Goal: Task Accomplishment & Management: Use online tool/utility

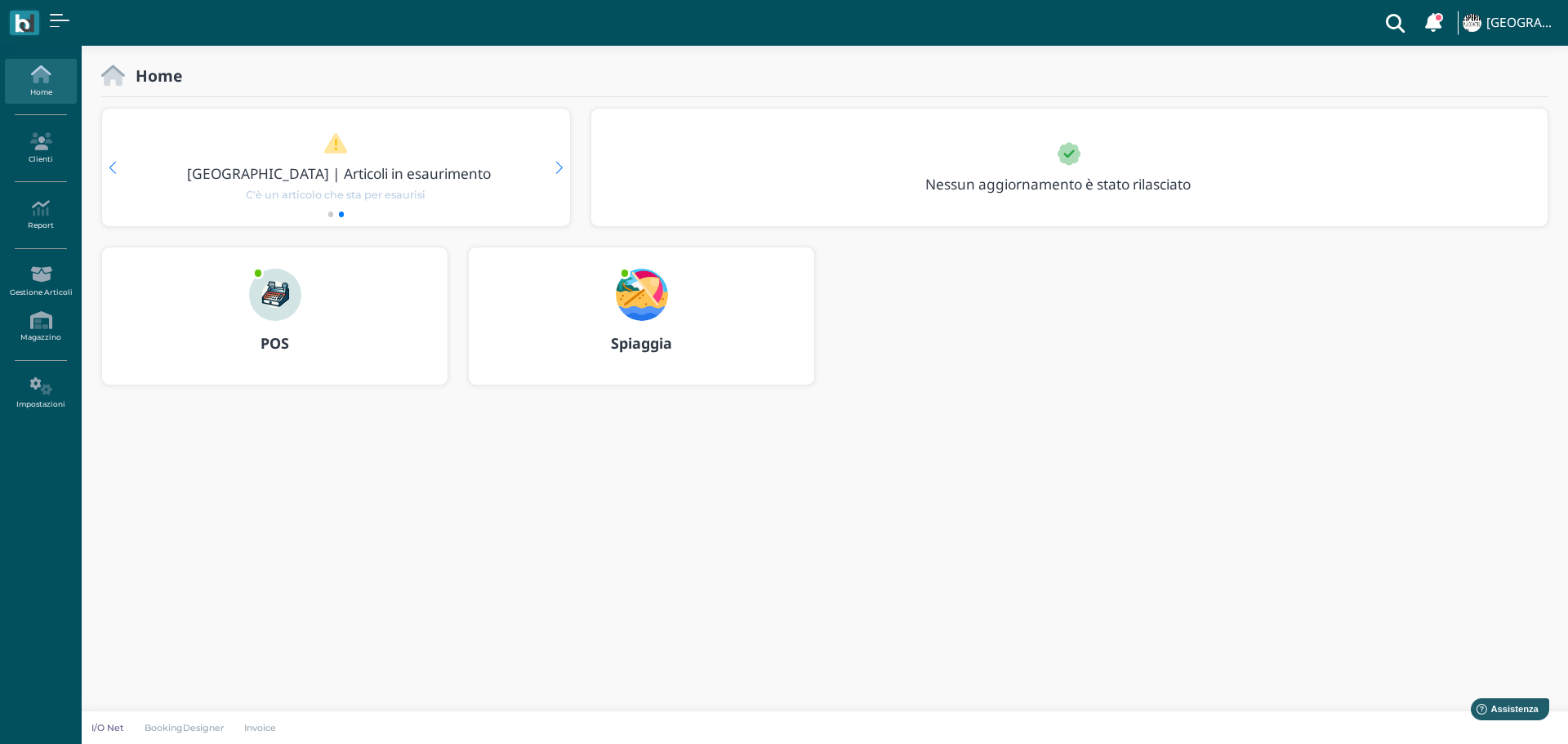
click at [651, 290] on img at bounding box center [641, 294] width 52 height 52
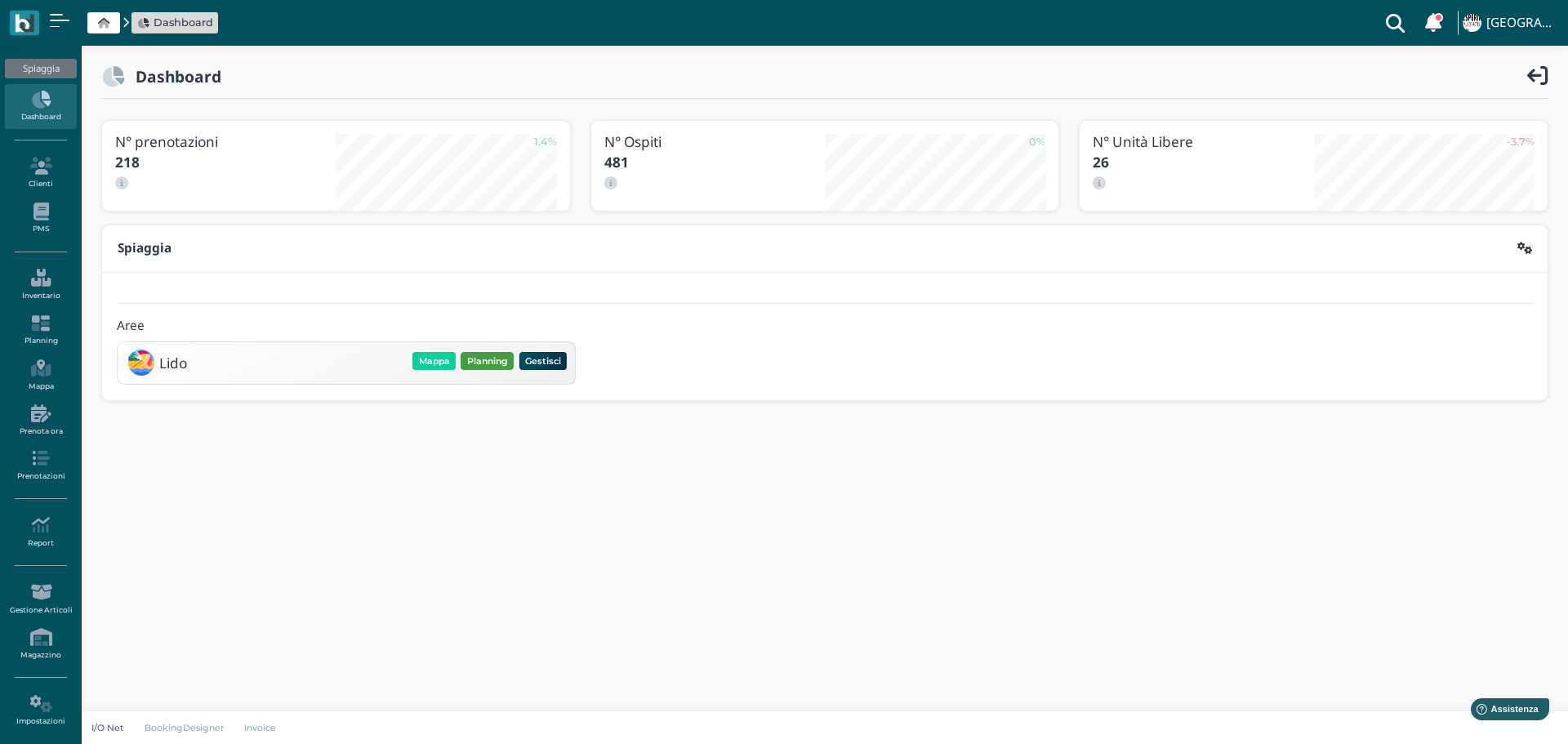
click at [493, 362] on button "Planning" at bounding box center [487, 360] width 53 height 18
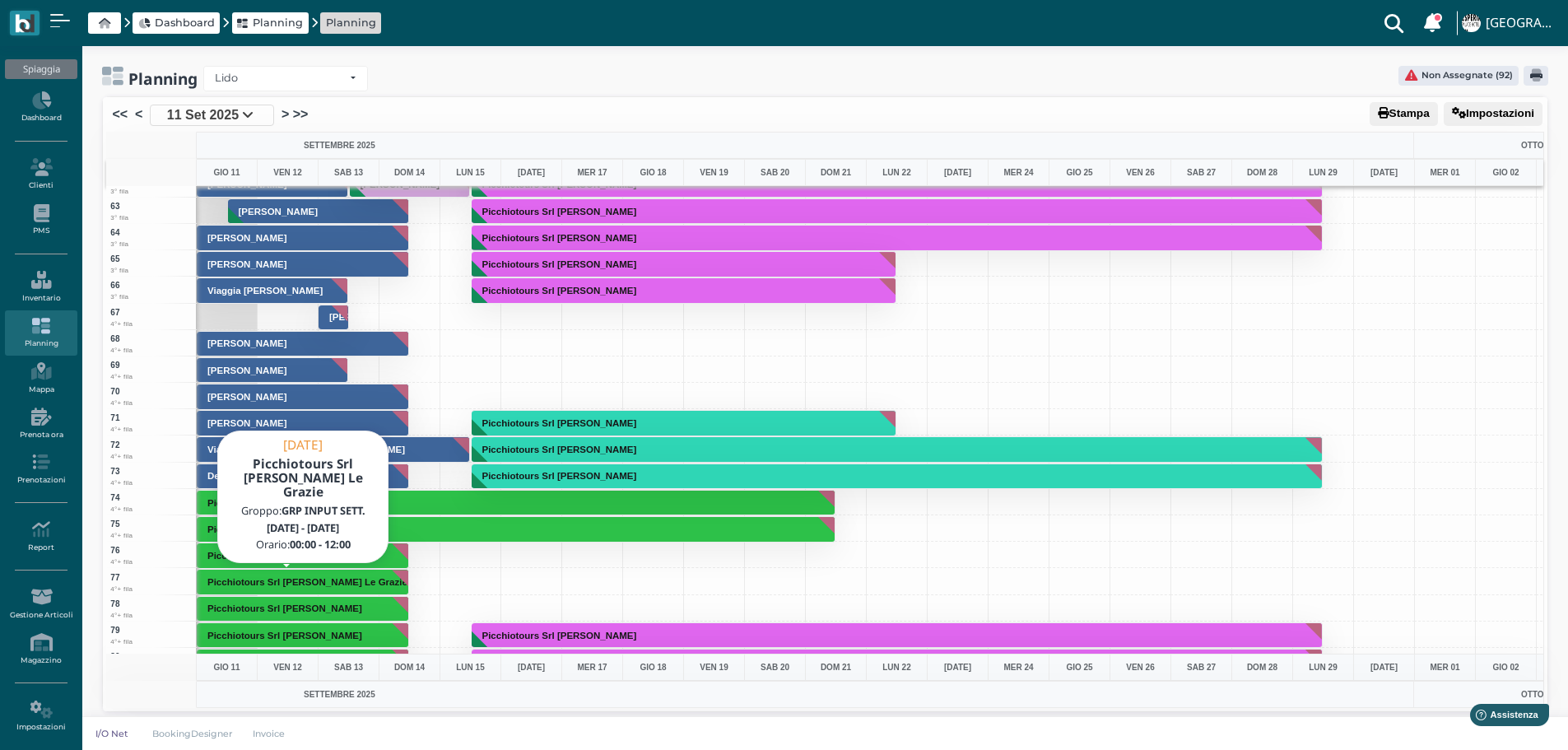
scroll to position [1646, 0]
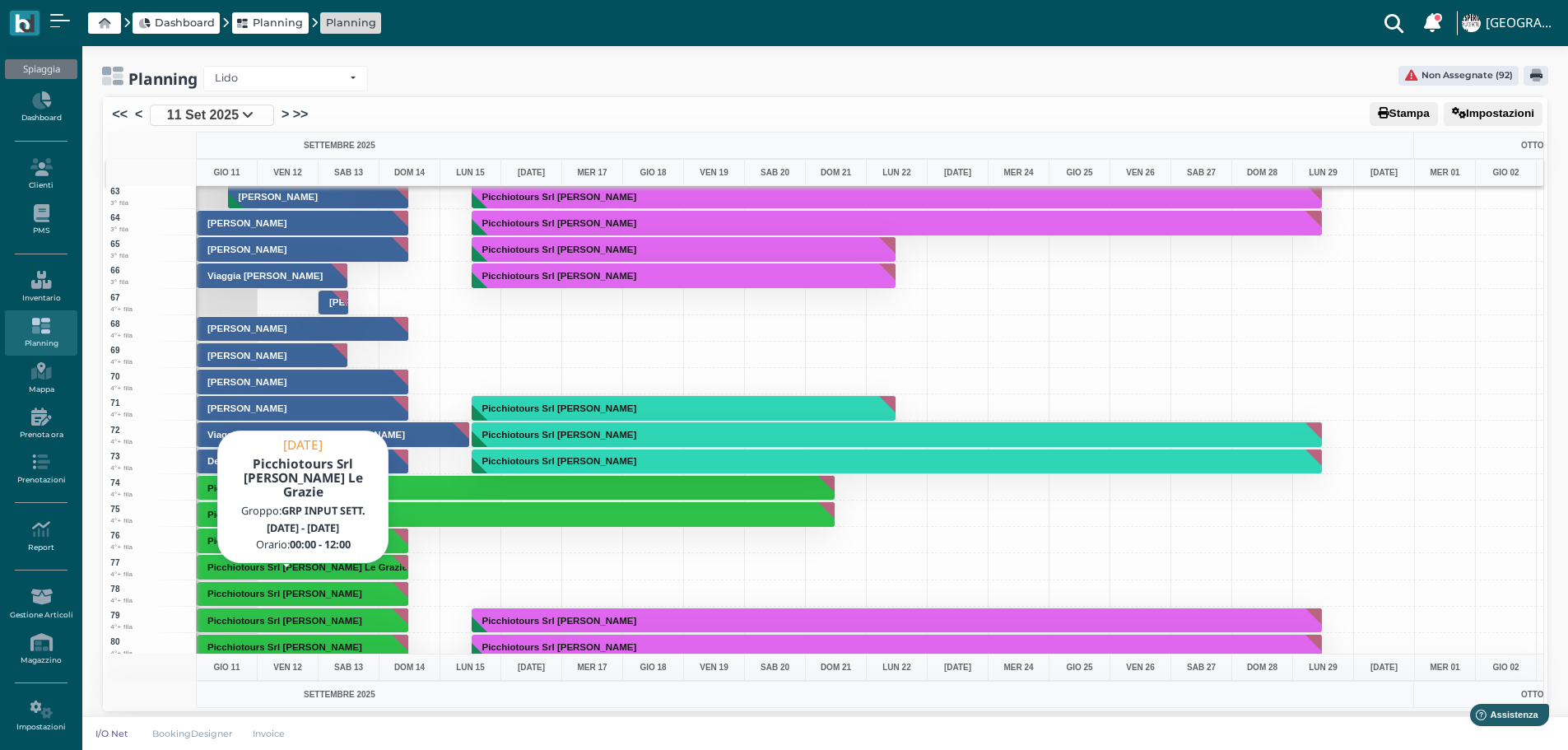
click at [366, 561] on button "Picchiotours Srl Savino Le Grazie" at bounding box center [302, 567] width 212 height 26
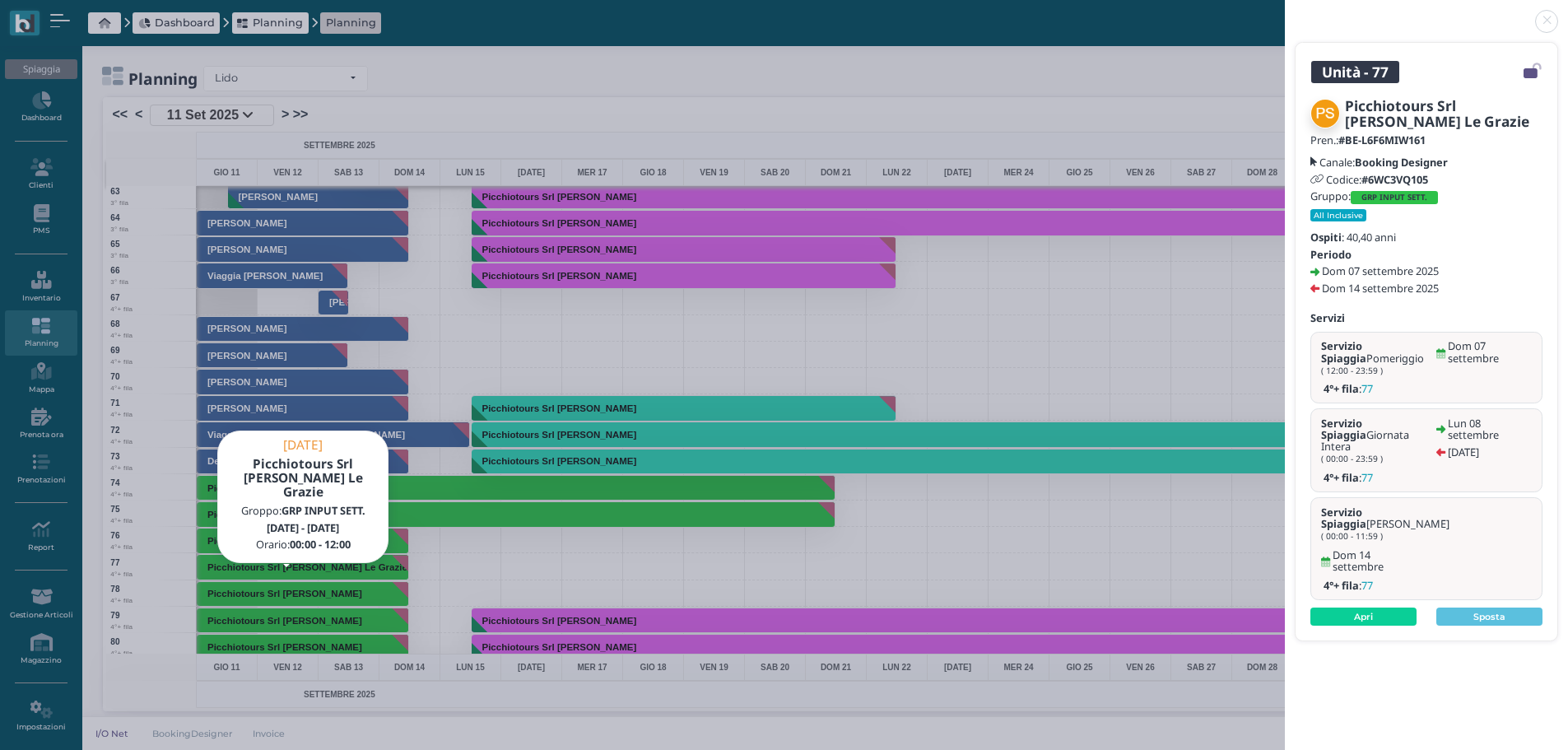
click at [1284, 11] on link at bounding box center [1284, 11] width 0 height 0
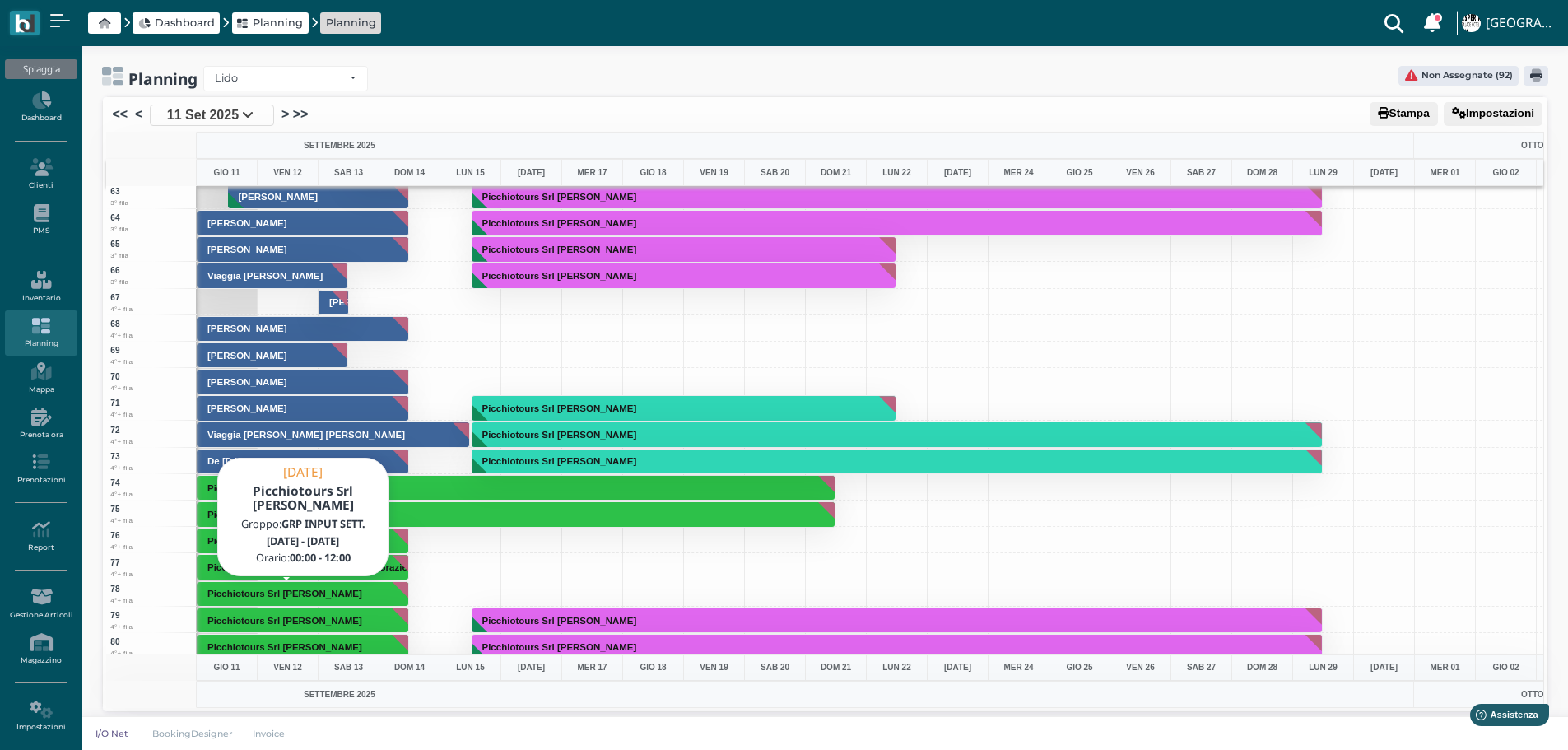
click at [253, 592] on h3 "Picchiotours Srl Scarpetta Teresa" at bounding box center [285, 593] width 168 height 10
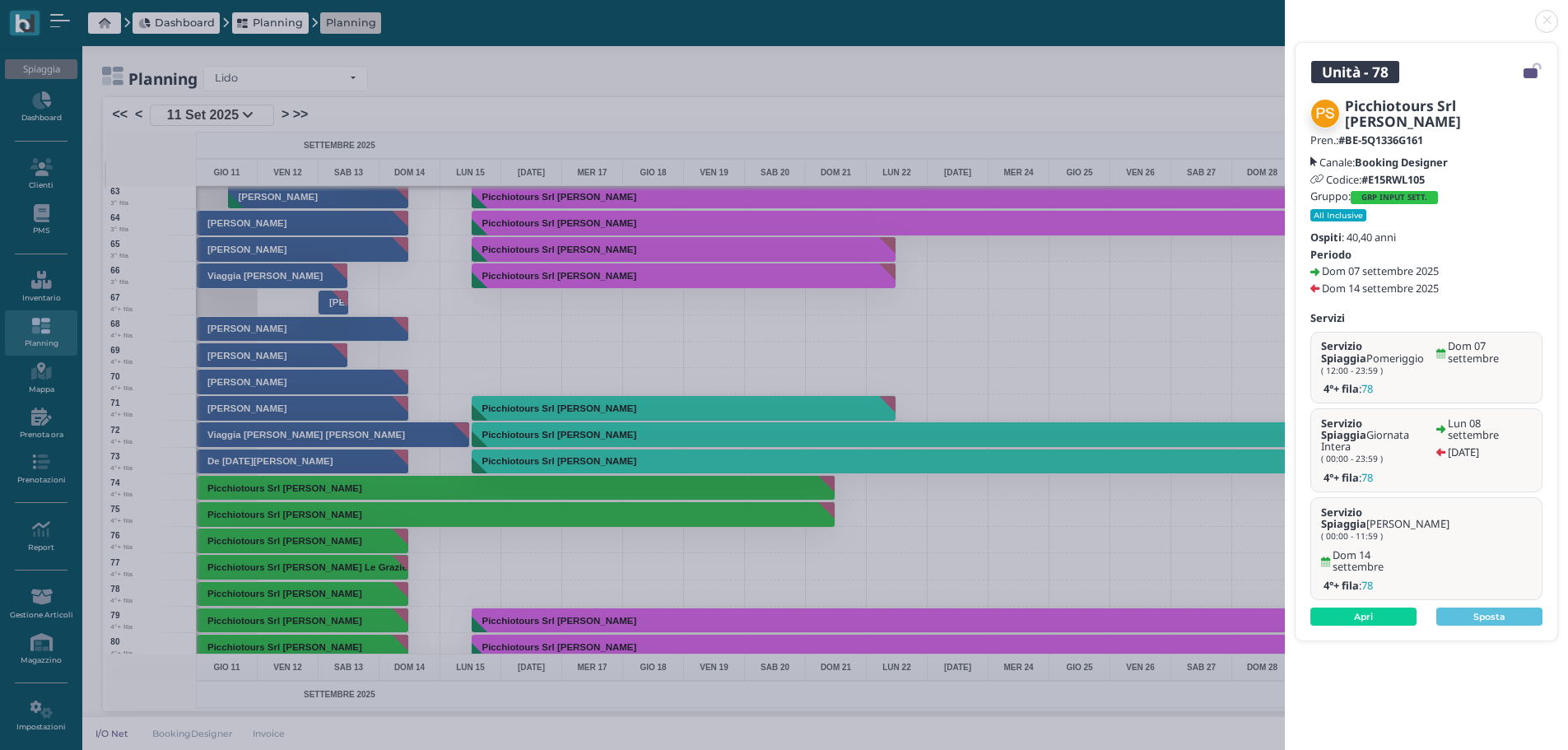
click at [1284, 11] on link at bounding box center [1284, 11] width 0 height 0
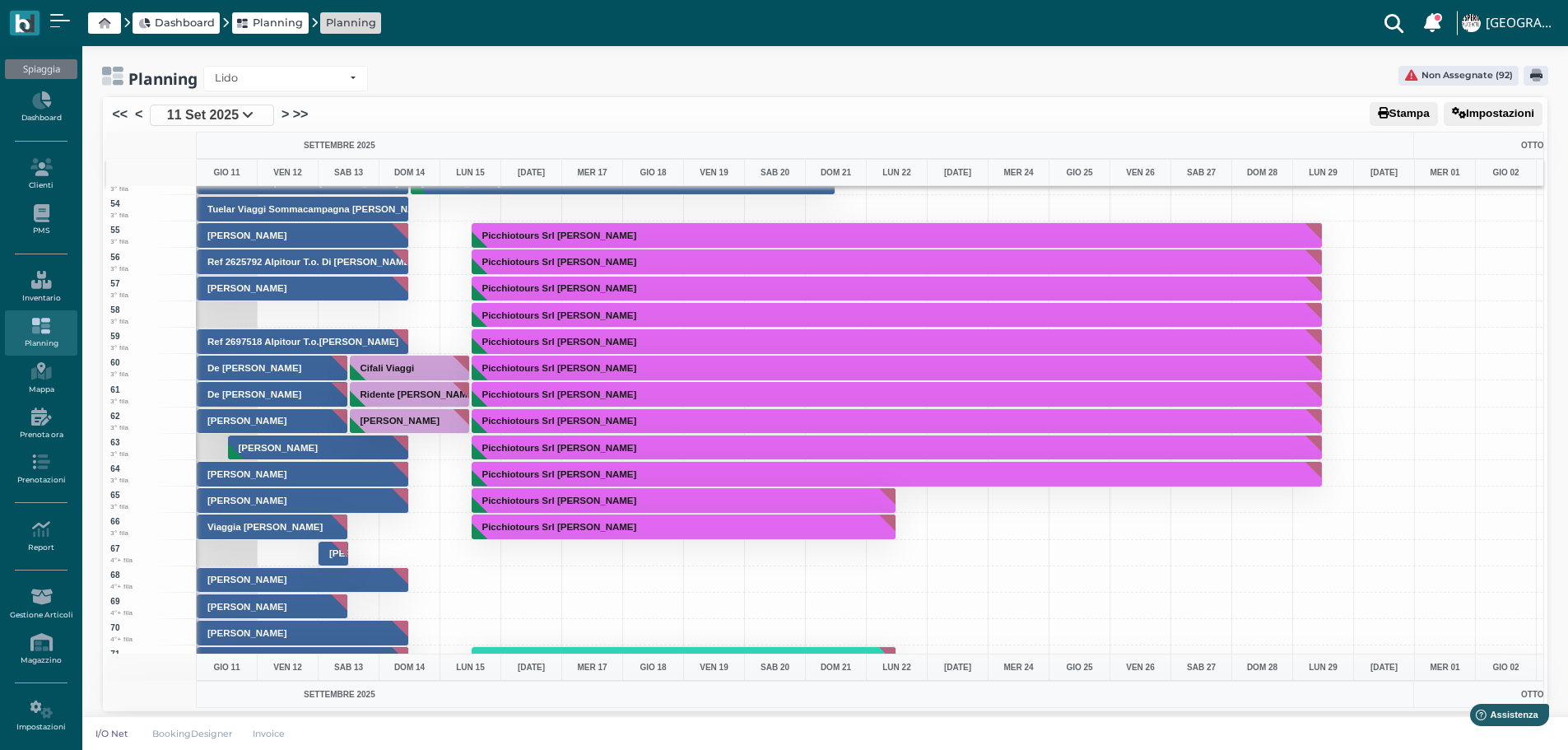
scroll to position [1138, 0]
